Goal: Answer question/provide support

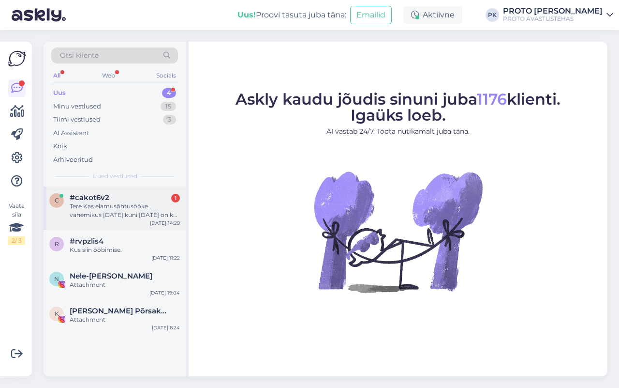
click at [118, 216] on div "Tere Kas elamusõhtusööke vahemikus [DATE] kuni [DATE] on ka toimumas?" at bounding box center [125, 210] width 110 height 17
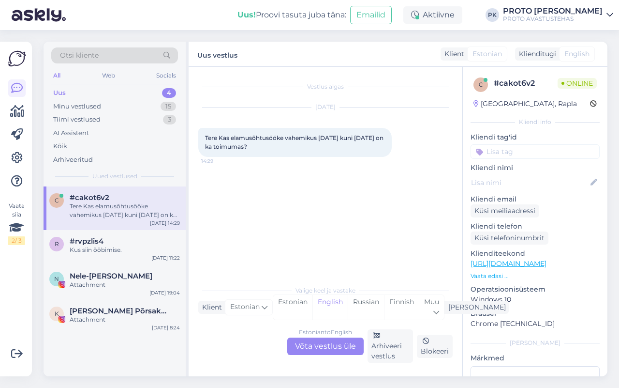
click at [345, 349] on div "Estonian to English Võta vestlus üle" at bounding box center [325, 345] width 76 height 17
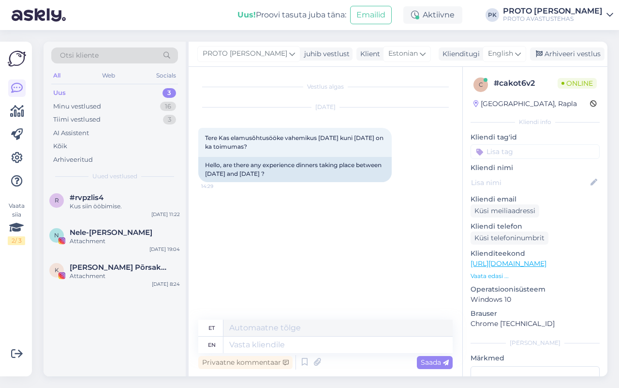
click at [323, 353] on div "Privaatne kommentaar Saada" at bounding box center [325, 362] width 255 height 18
click at [327, 344] on textarea at bounding box center [338, 344] width 229 height 16
type textarea "Tere"
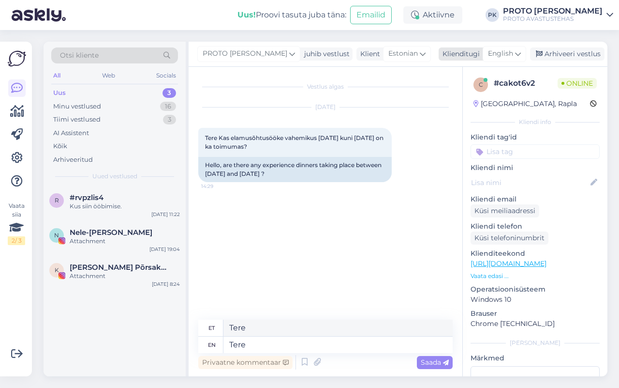
click at [501, 52] on span "English" at bounding box center [500, 53] width 25 height 11
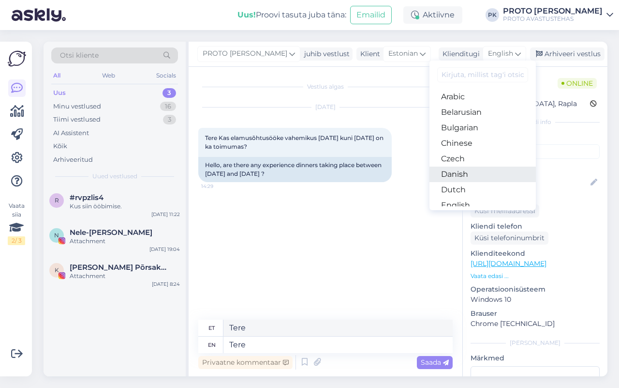
scroll to position [121, 0]
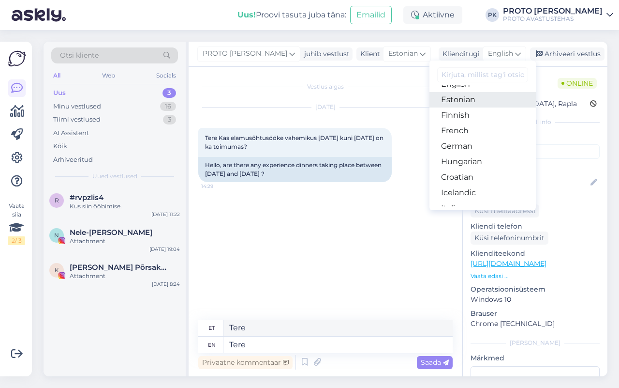
click at [467, 103] on link "Estonian" at bounding box center [483, 99] width 106 height 15
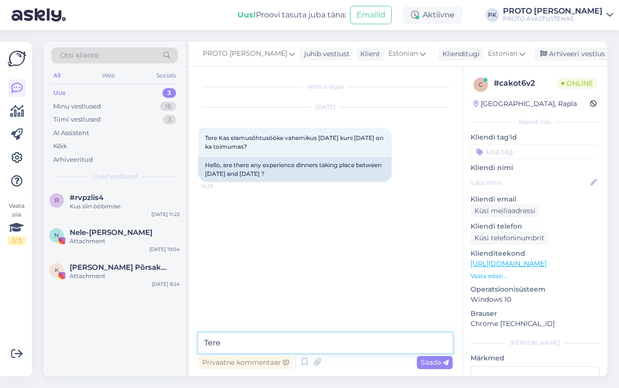
click at [280, 344] on textarea "Tere" at bounding box center [325, 342] width 255 height 20
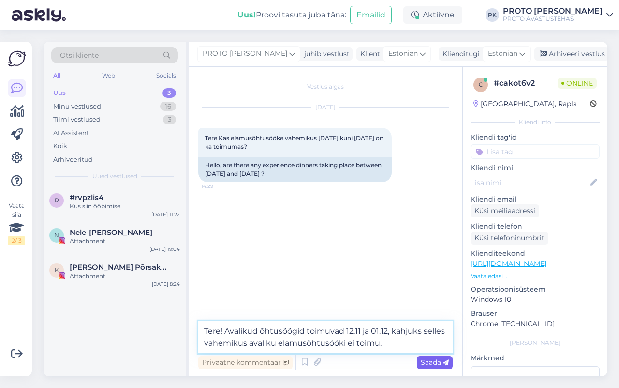
type textarea "Tere! Avalikud õhtusöögid toimuvad 12.11 ja 01.12, kahjuks selles vahemikus ava…"
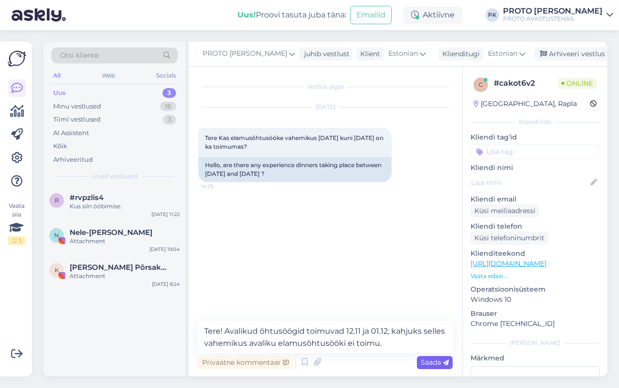
click at [433, 358] on span "Saada" at bounding box center [435, 362] width 28 height 9
